Goal: Find specific page/section: Find specific page/section

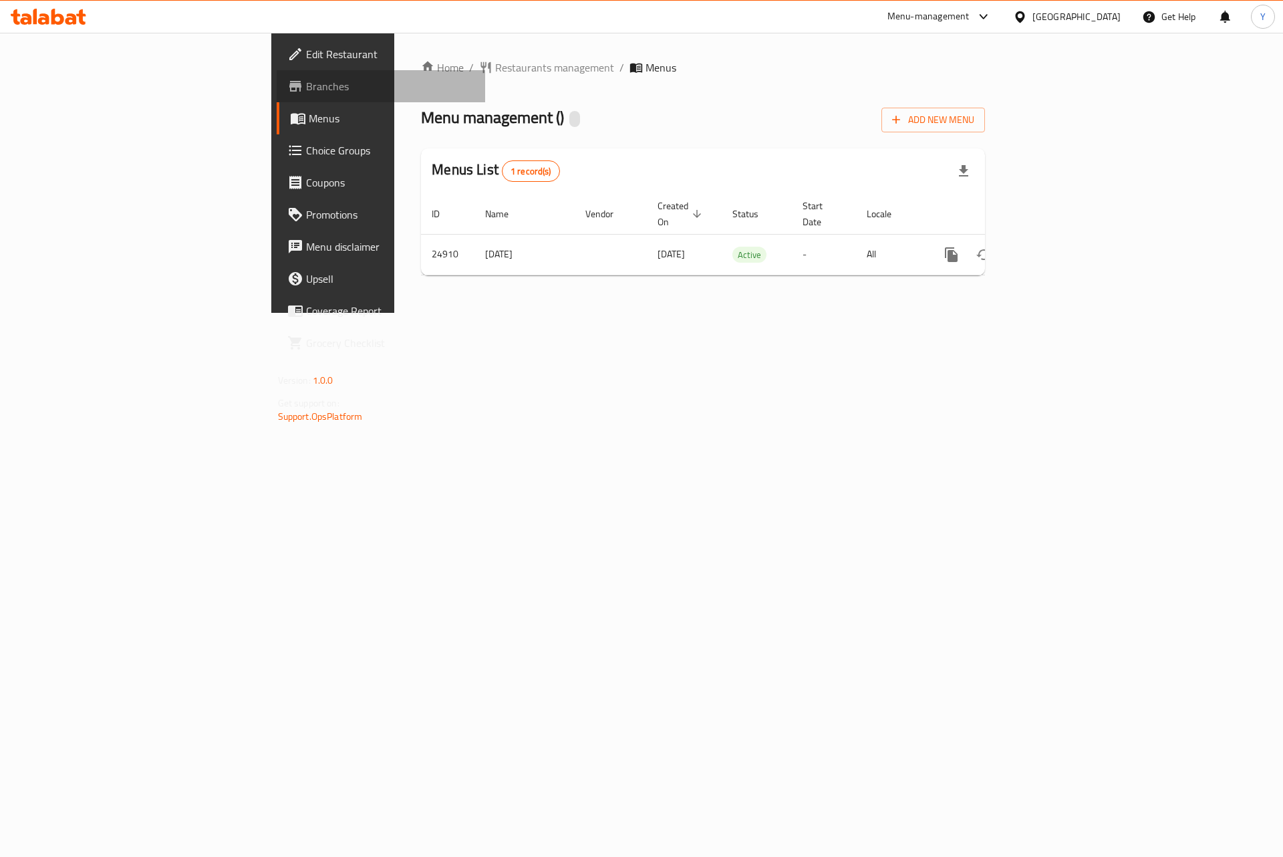
click at [306, 82] on span "Branches" at bounding box center [390, 86] width 169 height 16
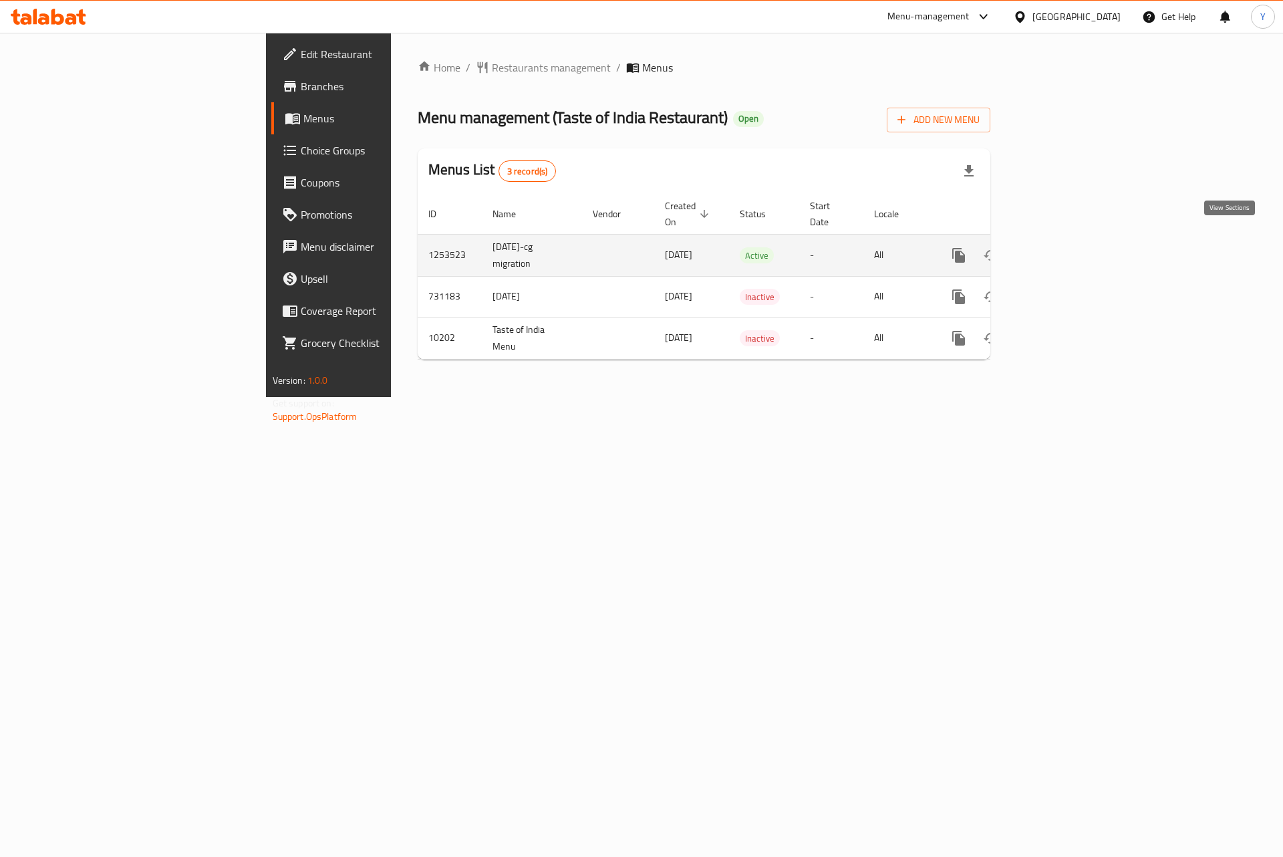
click at [1063, 247] on icon "enhanced table" at bounding box center [1055, 255] width 16 height 16
